Goal: Find specific page/section: Find specific page/section

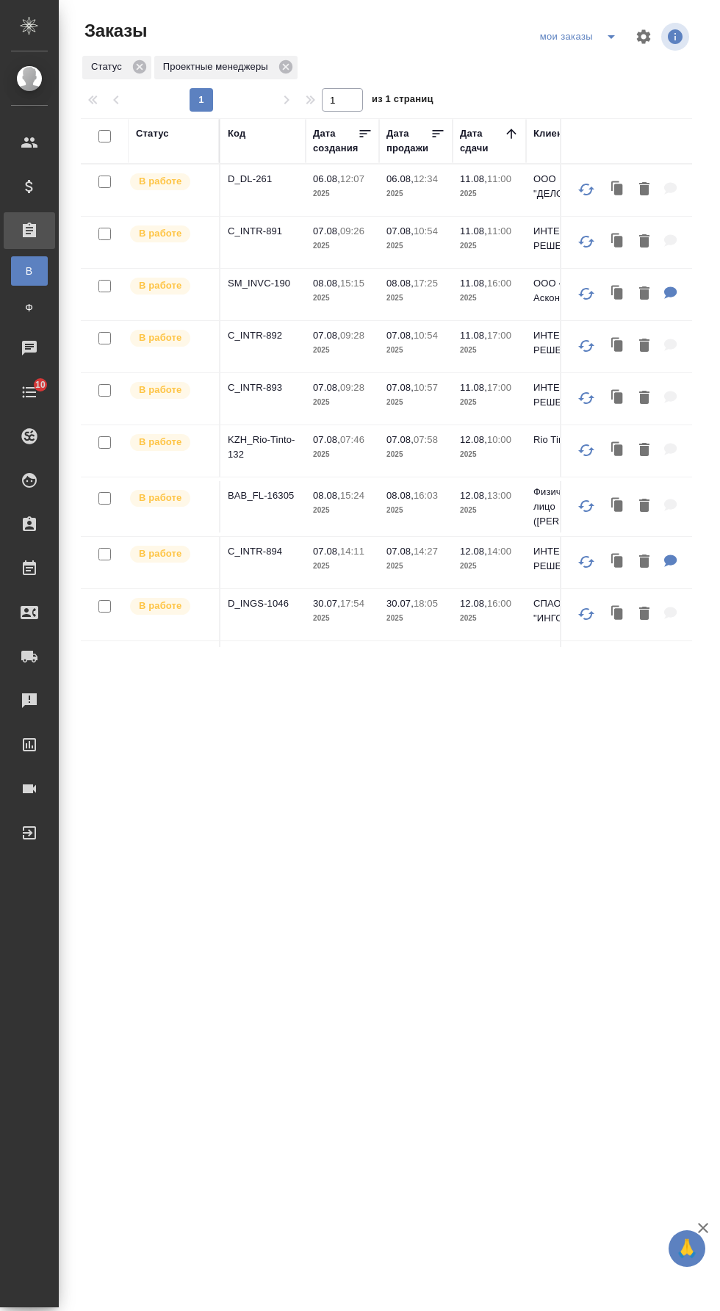
click at [604, 36] on icon "split button" at bounding box center [611, 37] width 18 height 18
click at [599, 65] on li "заказы команды" at bounding box center [580, 66] width 104 height 24
